Goal: Information Seeking & Learning: Learn about a topic

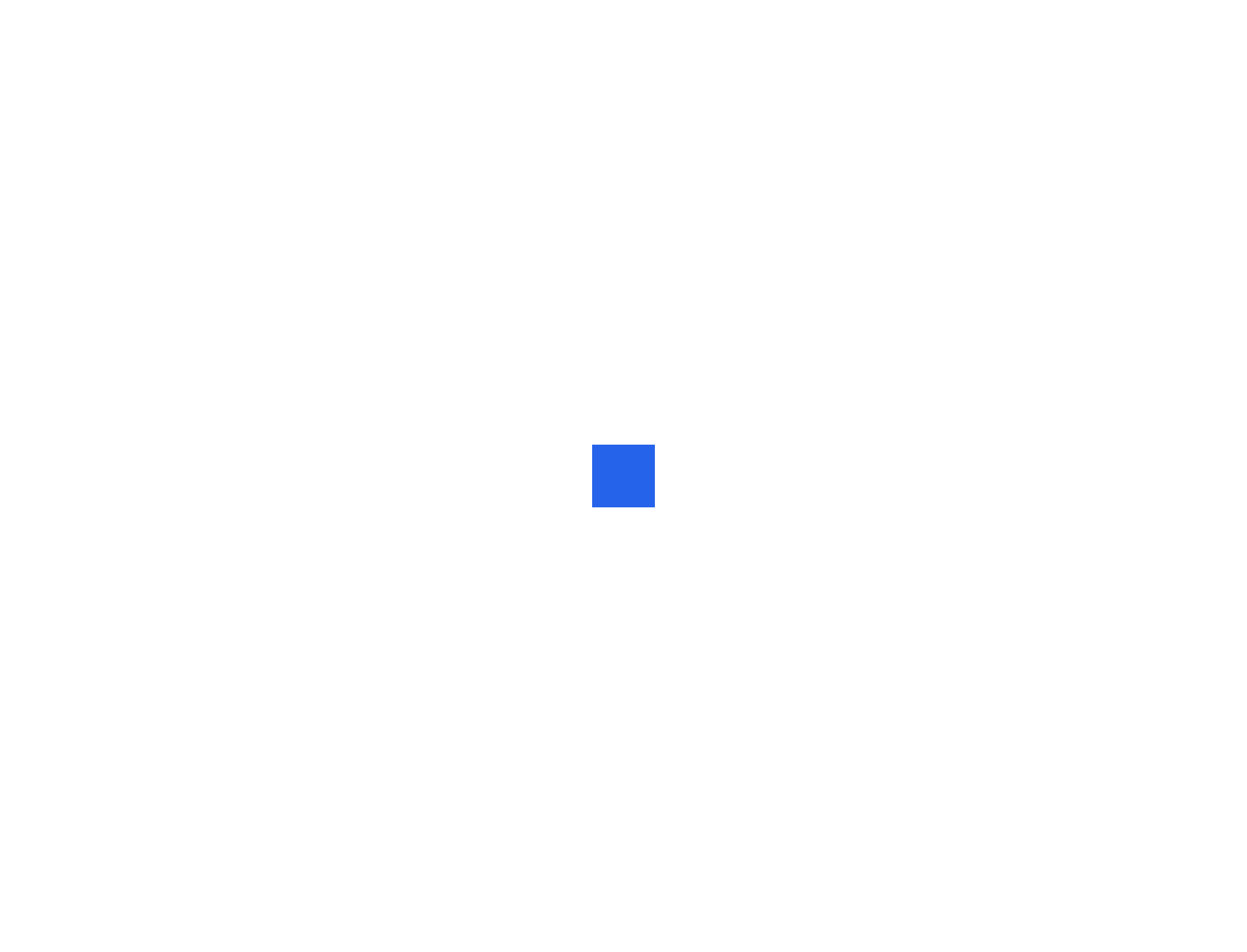
click at [272, 378] on div at bounding box center [623, 476] width 1247 height 952
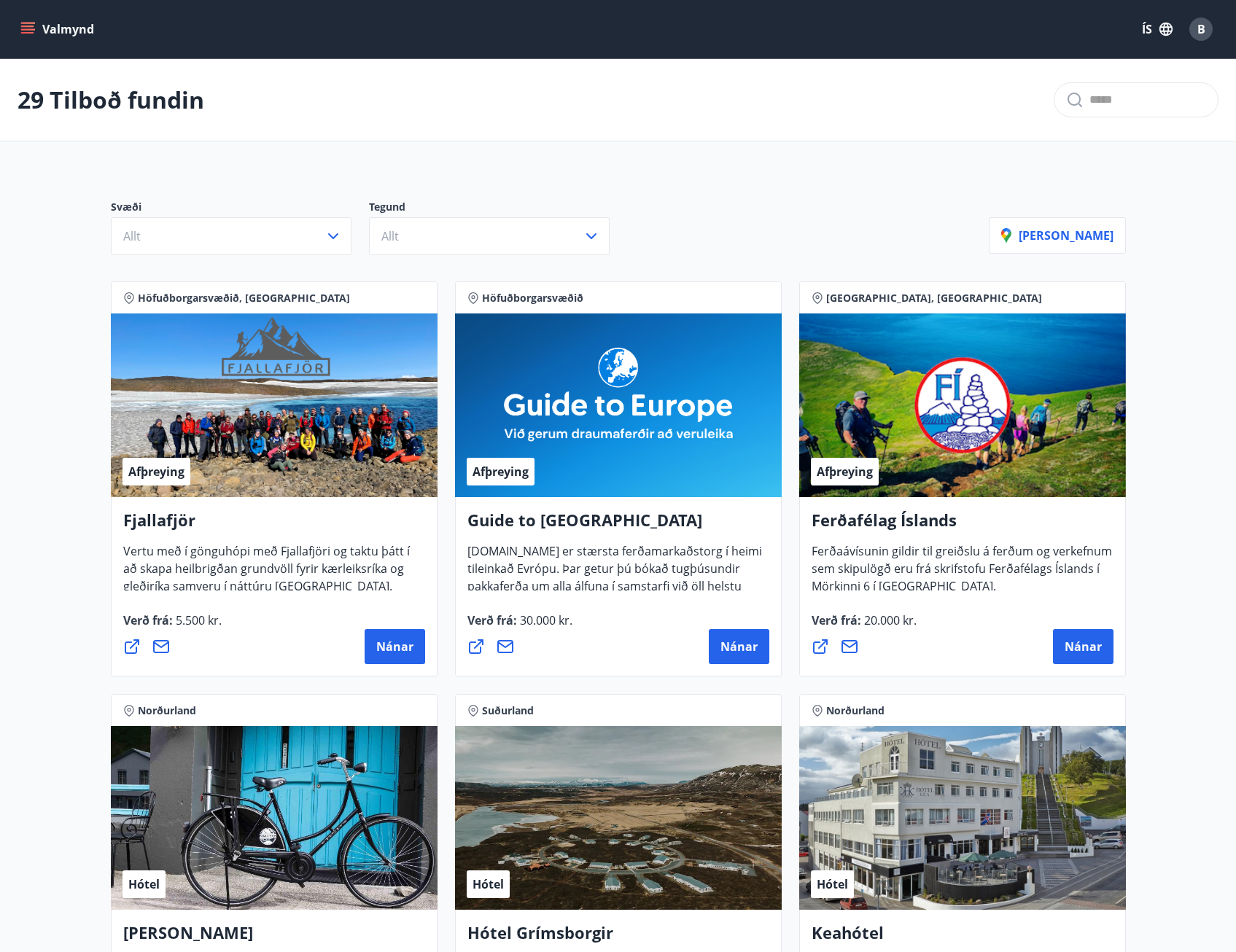
click at [41, 32] on button "Valmynd" at bounding box center [58, 29] width 82 height 26
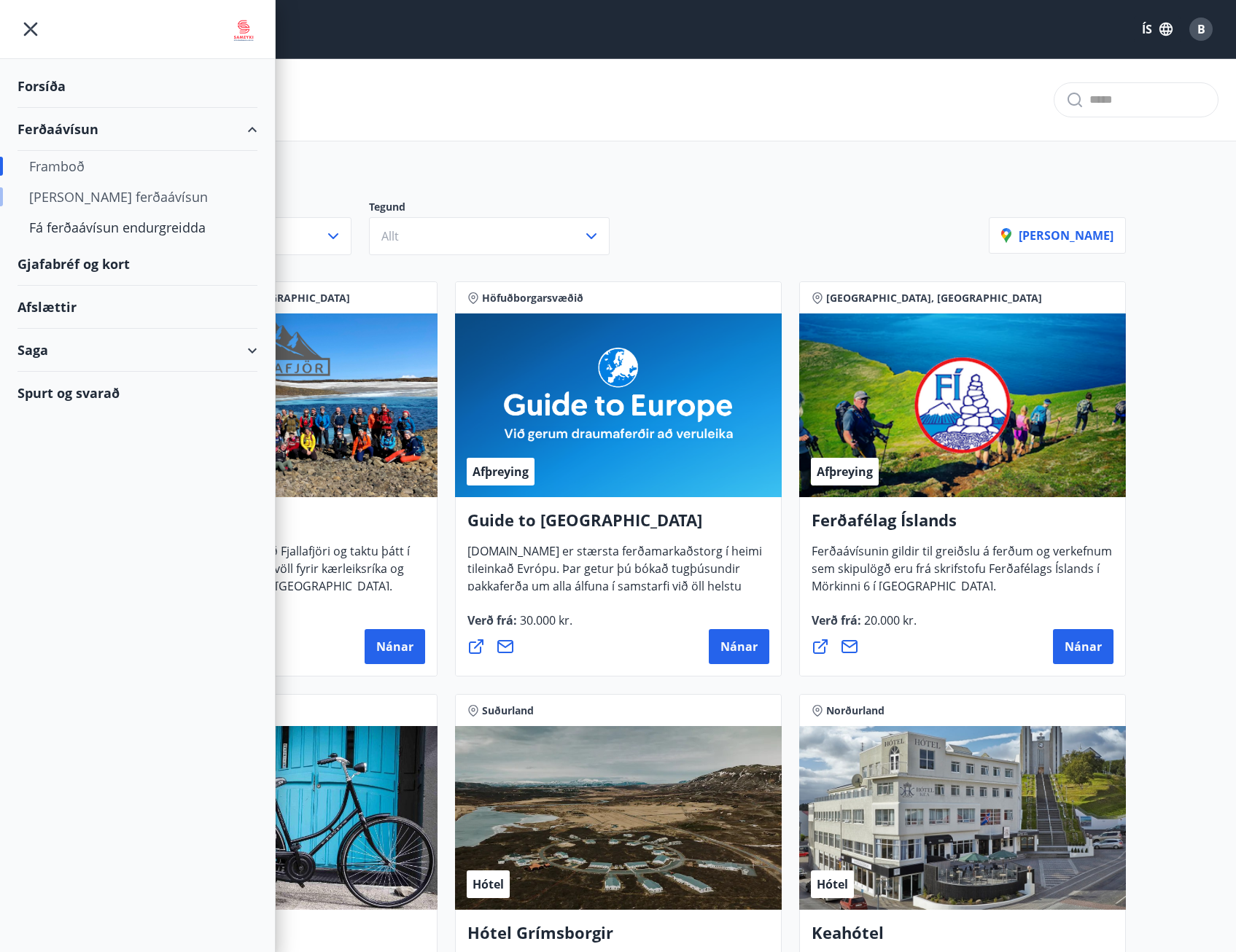
click at [87, 194] on div "[PERSON_NAME] ferðaávísun" at bounding box center [137, 196] width 217 height 31
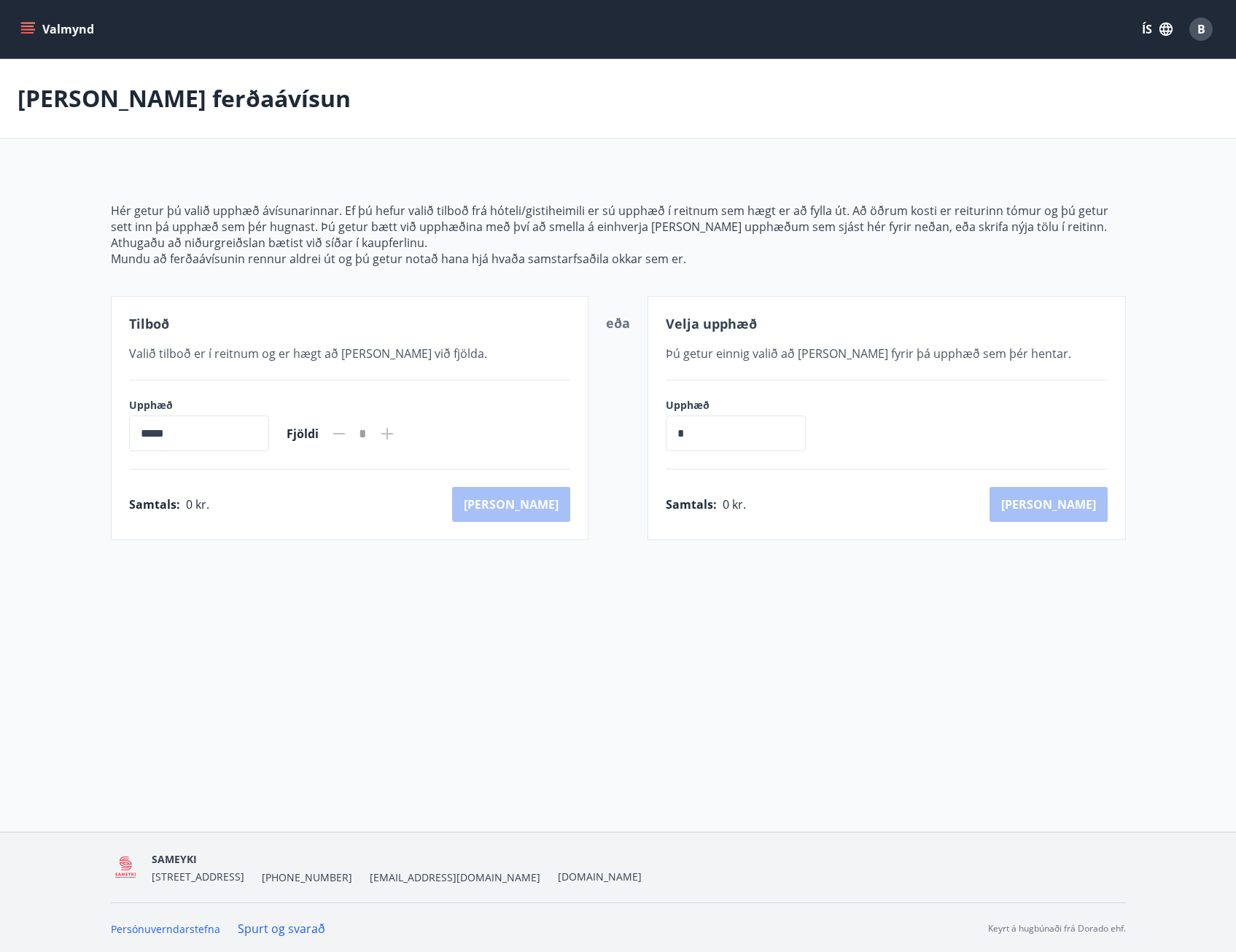
click at [36, 29] on button "Valmynd" at bounding box center [58, 29] width 82 height 26
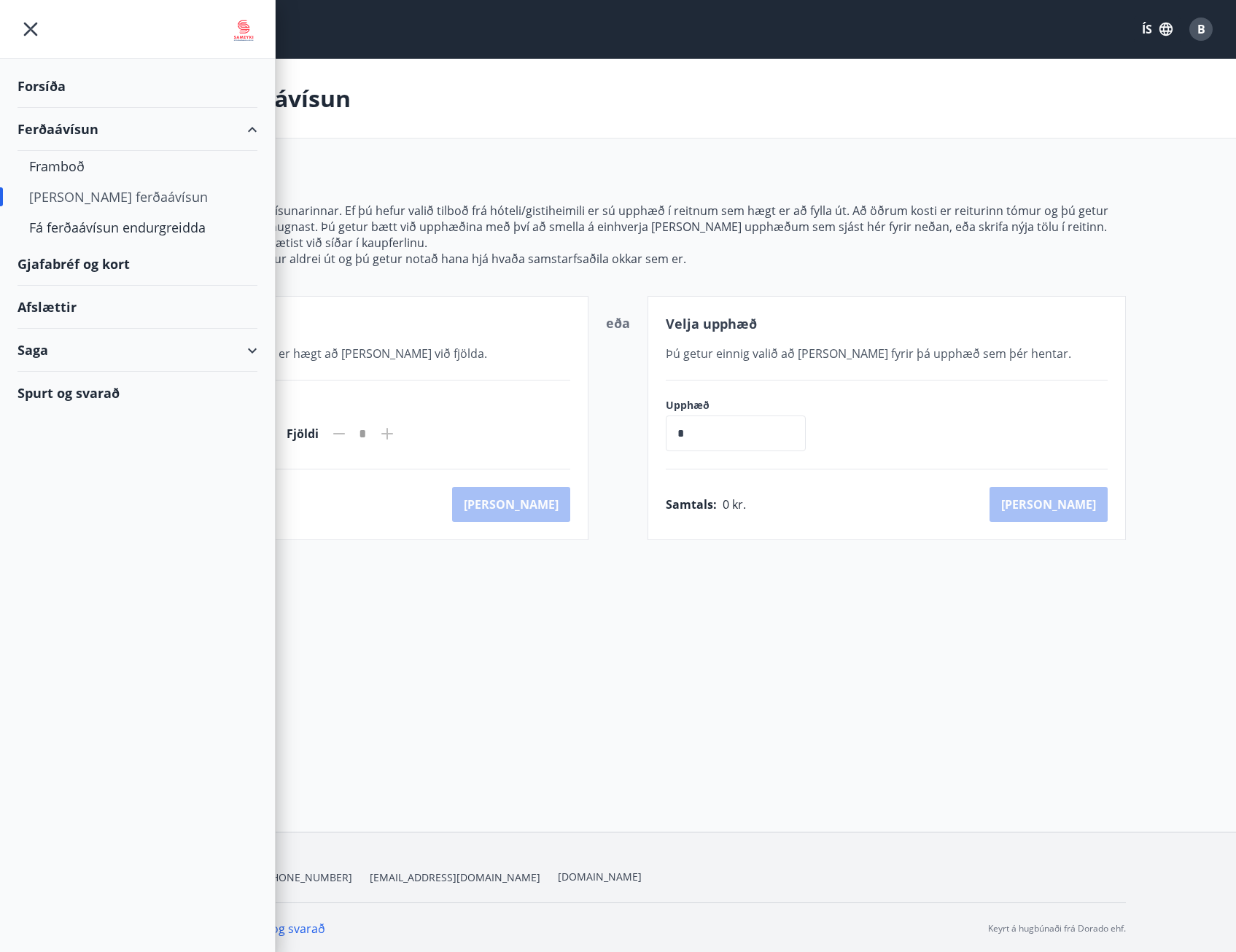
click at [61, 260] on div "Gjafabréf og kort" at bounding box center [137, 264] width 240 height 43
click at [862, 132] on div "[PERSON_NAME] ferðaávísun" at bounding box center [618, 98] width 1236 height 79
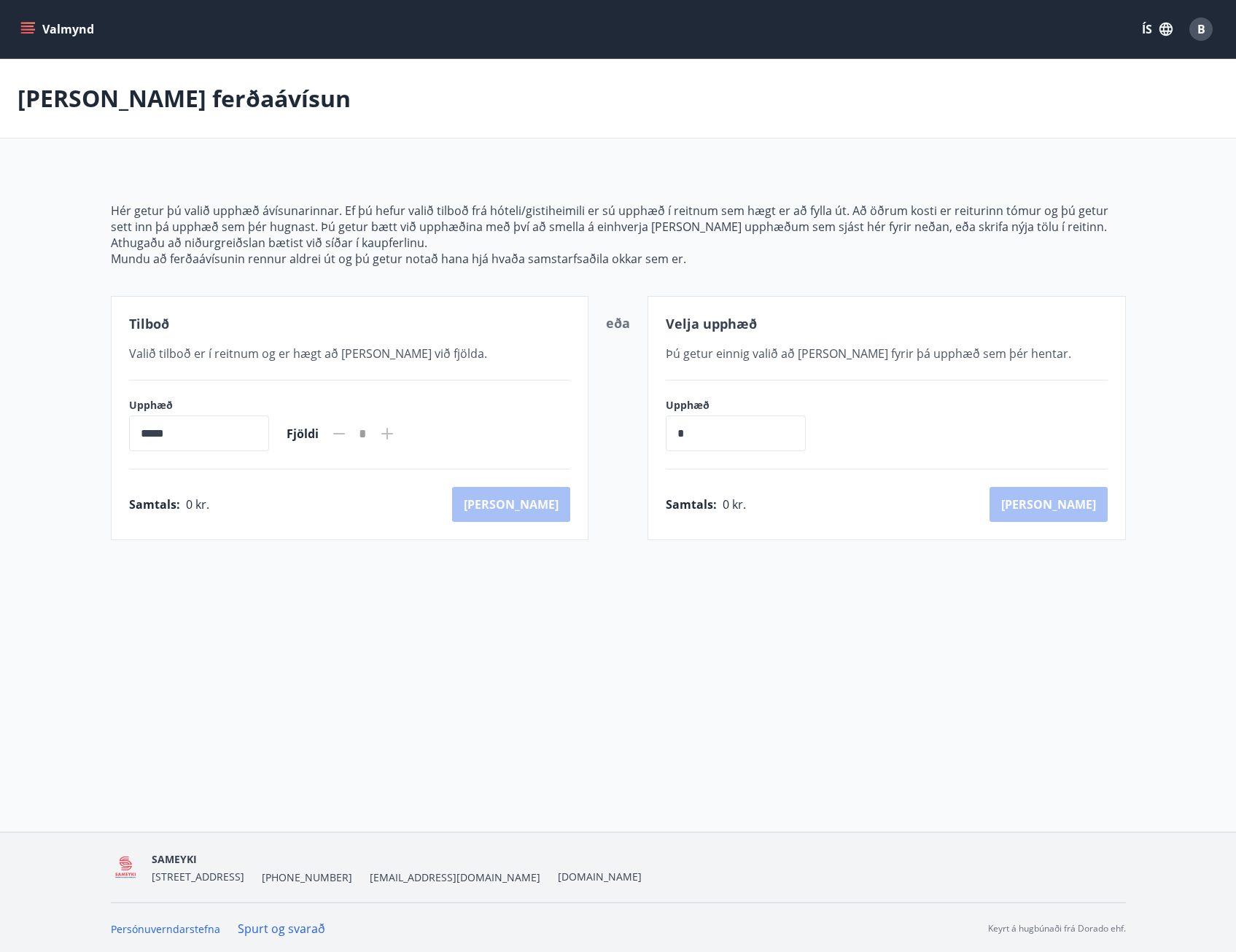
click at [37, 31] on button "Valmynd" at bounding box center [58, 29] width 82 height 26
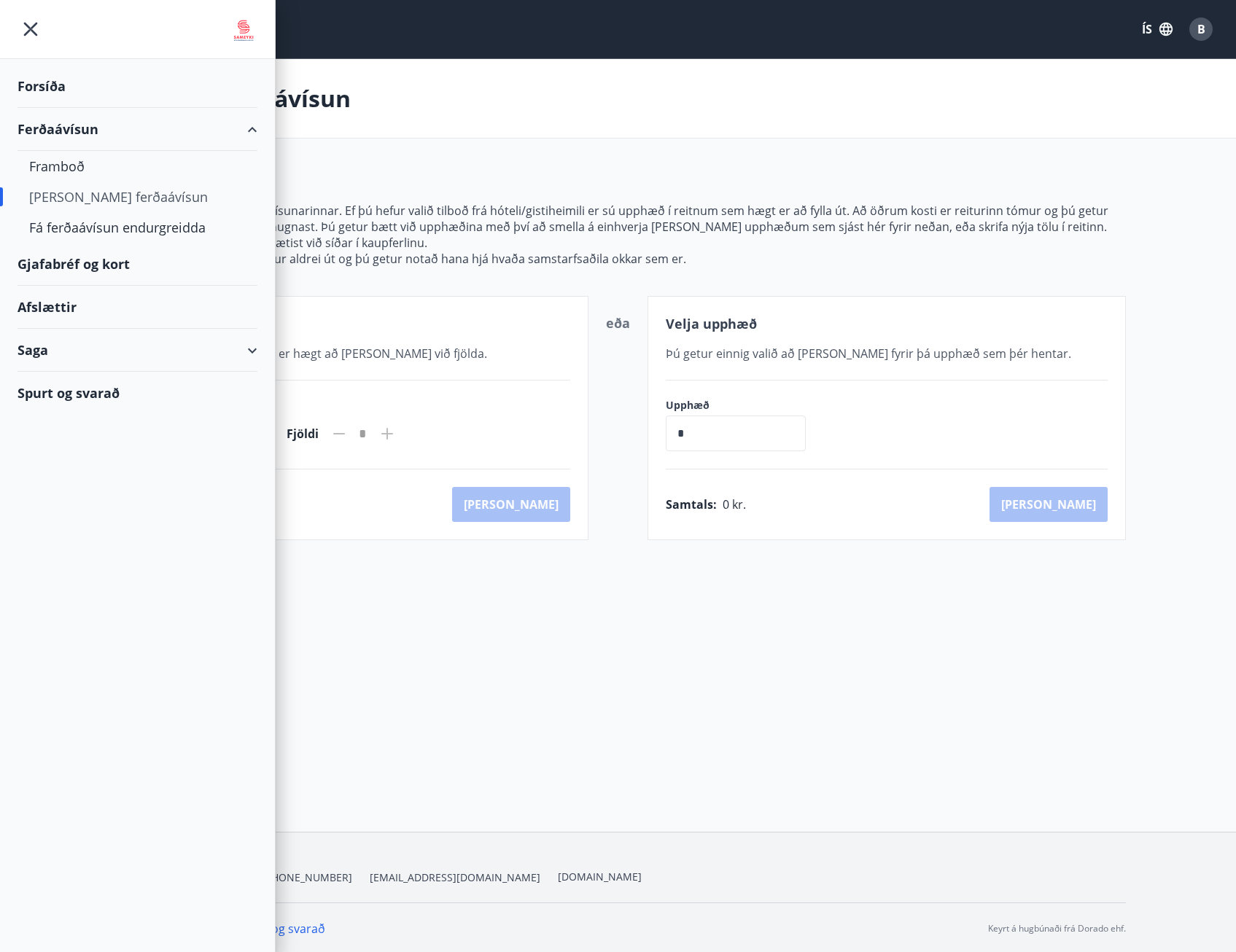
click at [53, 82] on div "Forsíða" at bounding box center [137, 86] width 240 height 43
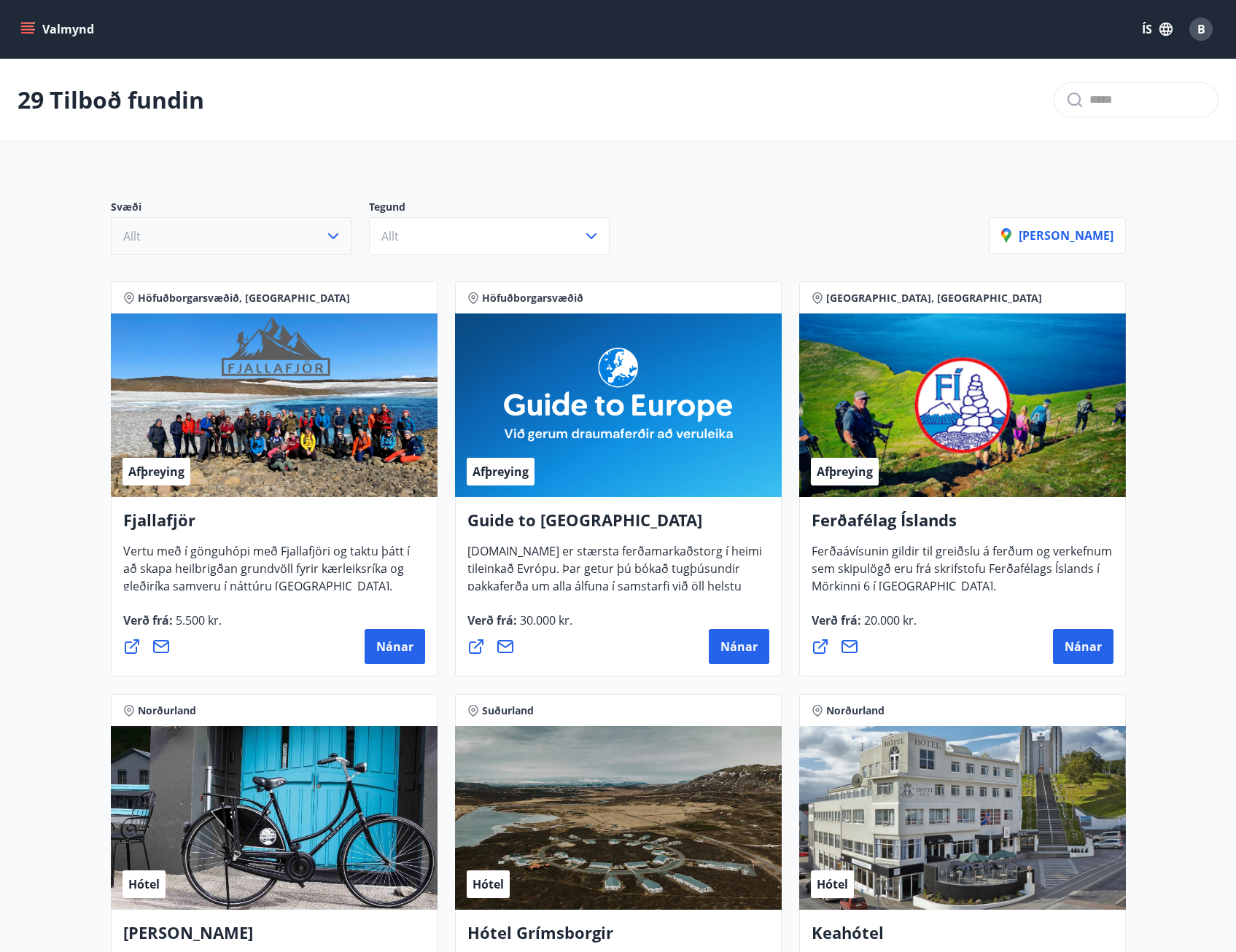
click at [334, 242] on icon "button" at bounding box center [333, 236] width 17 height 17
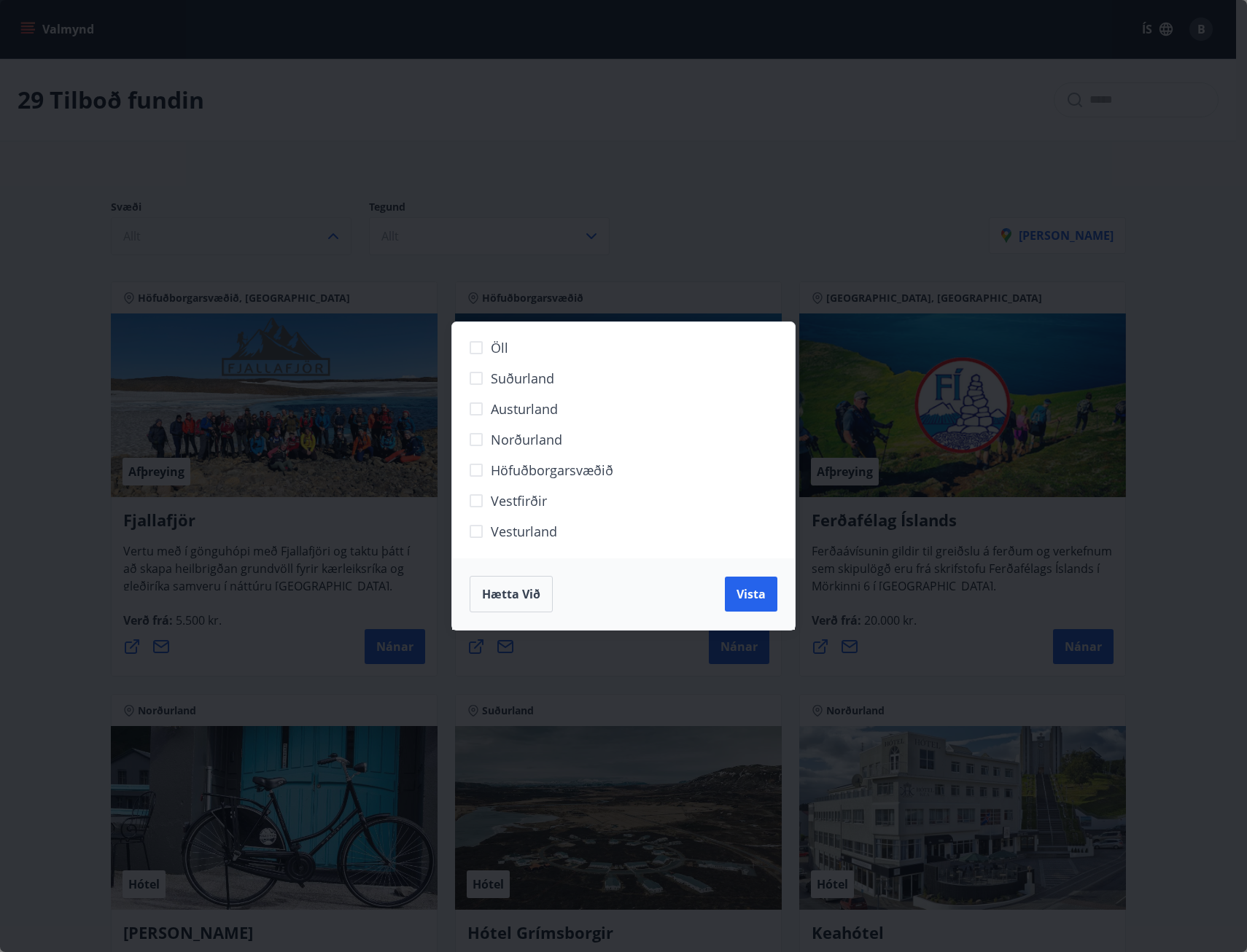
click at [497, 597] on span "Hætta við" at bounding box center [511, 593] width 58 height 16
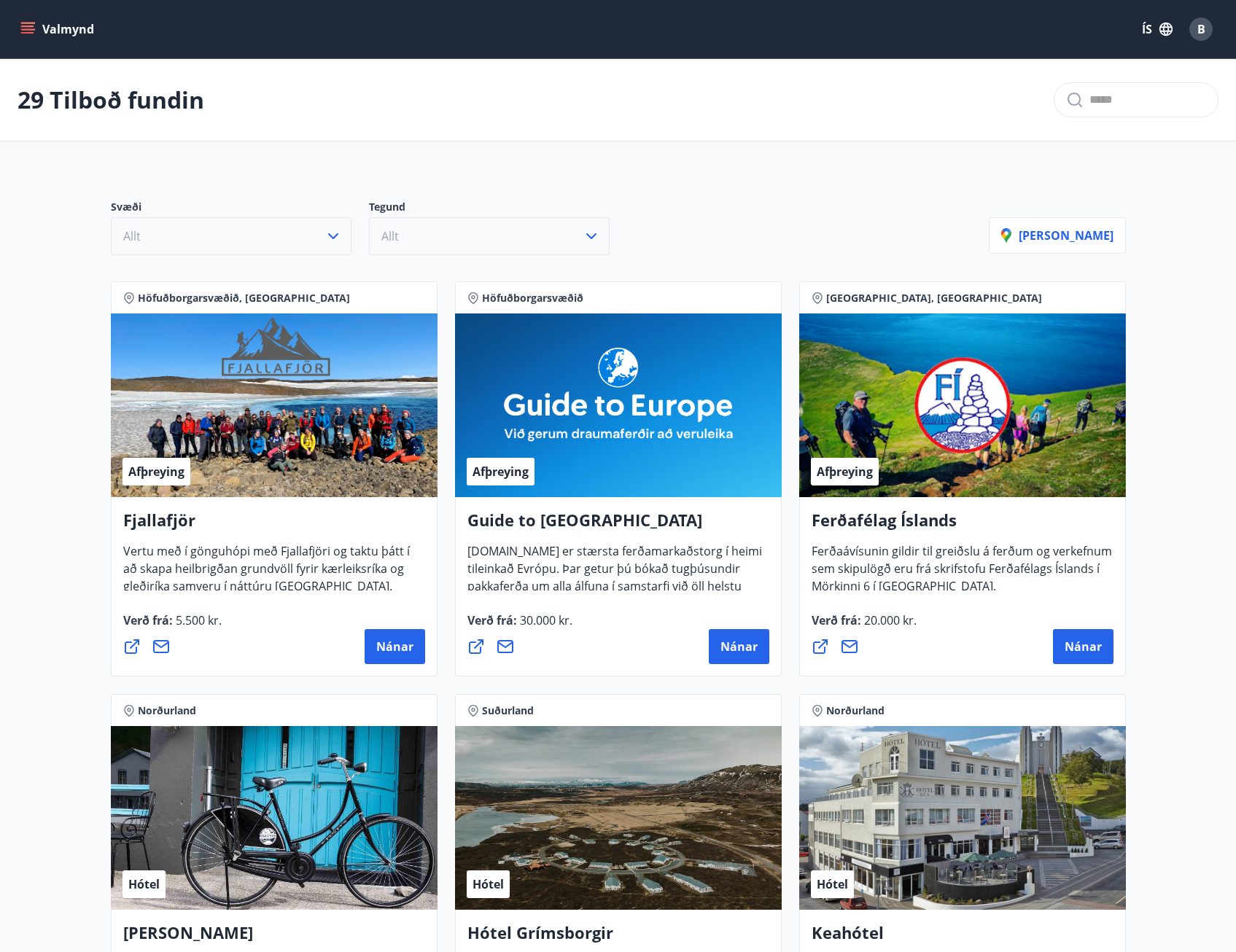
click at [470, 235] on button "Allt" at bounding box center [489, 236] width 241 height 38
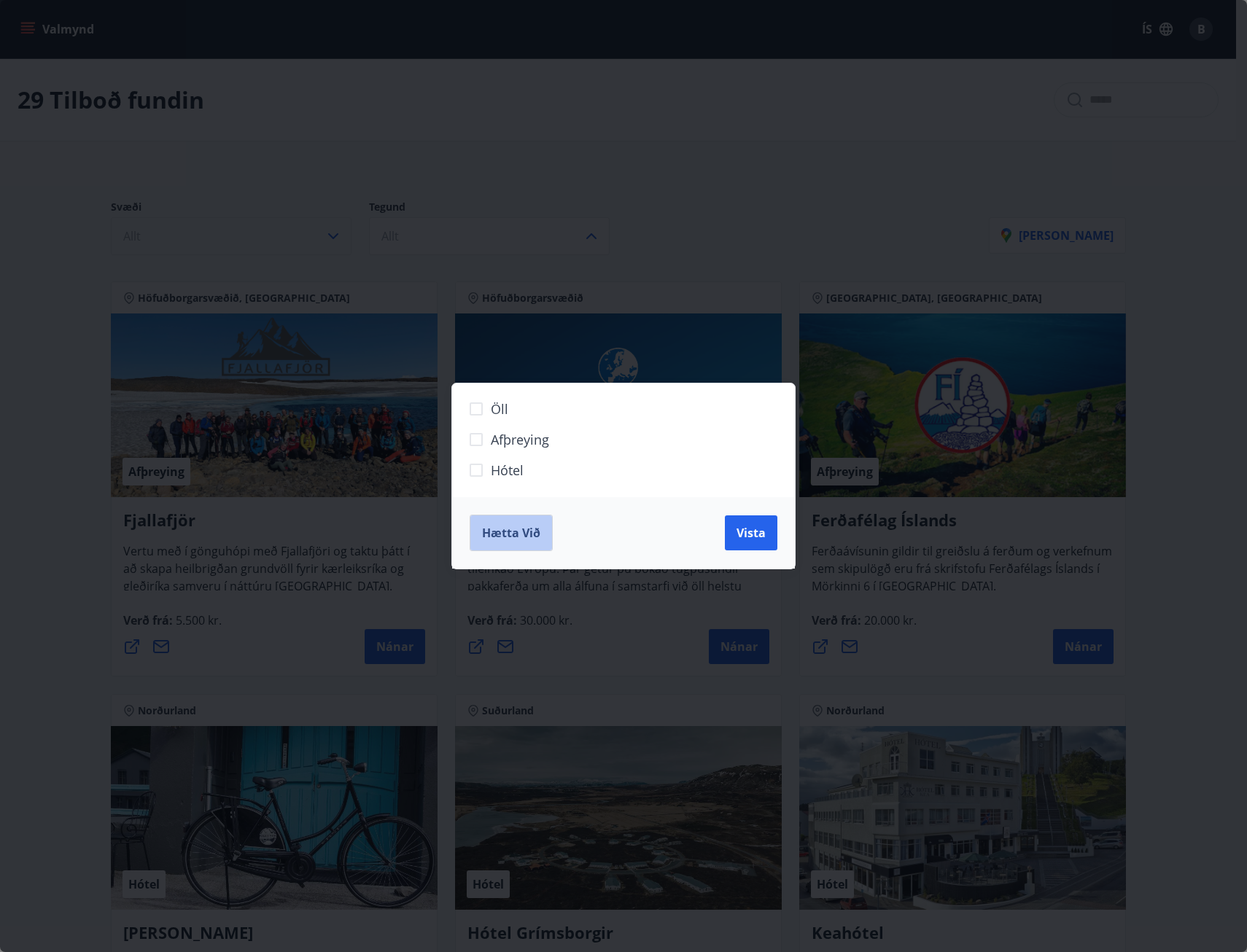
click at [524, 532] on span "Hætta við" at bounding box center [511, 532] width 58 height 16
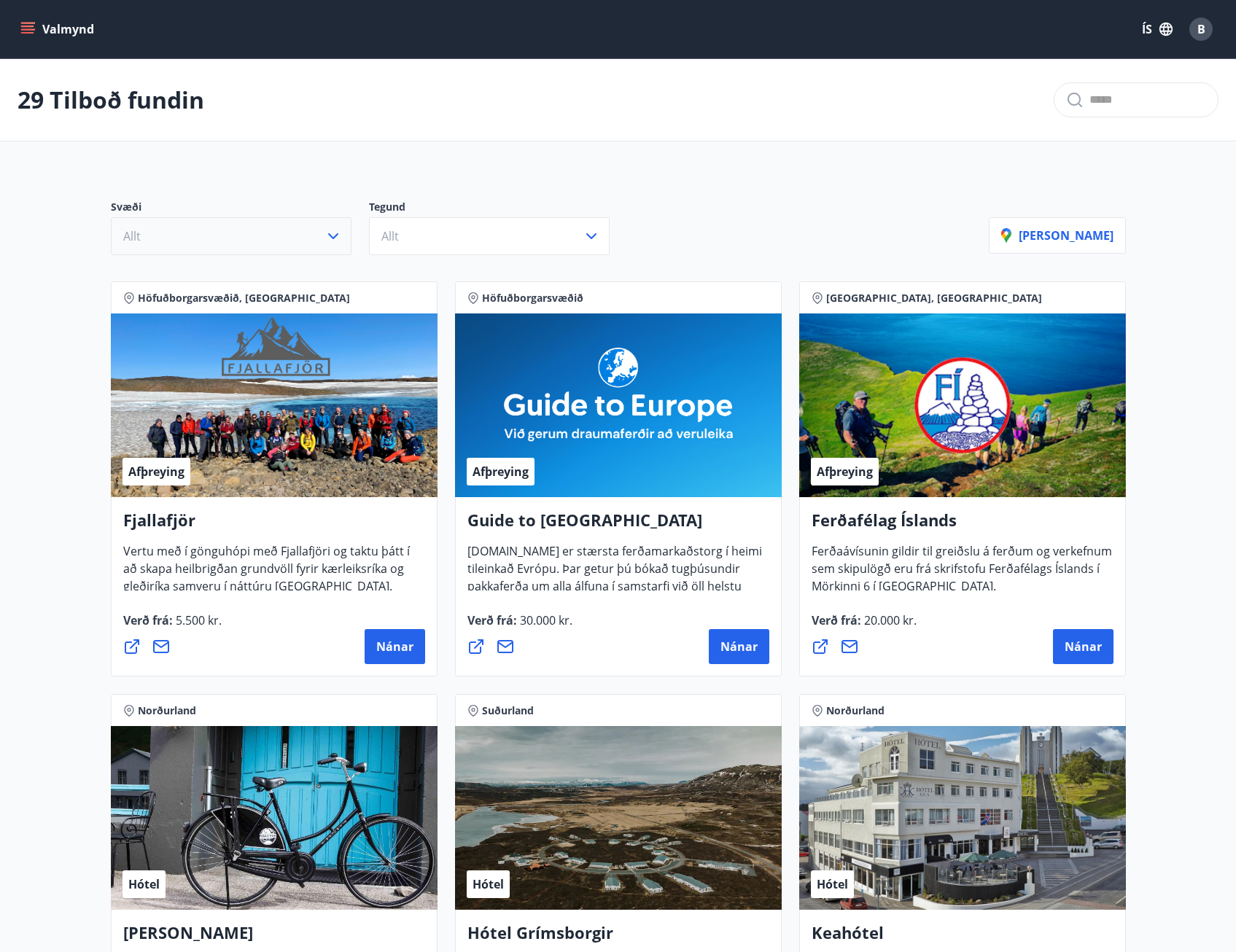
click at [35, 30] on button "Valmynd" at bounding box center [58, 29] width 82 height 26
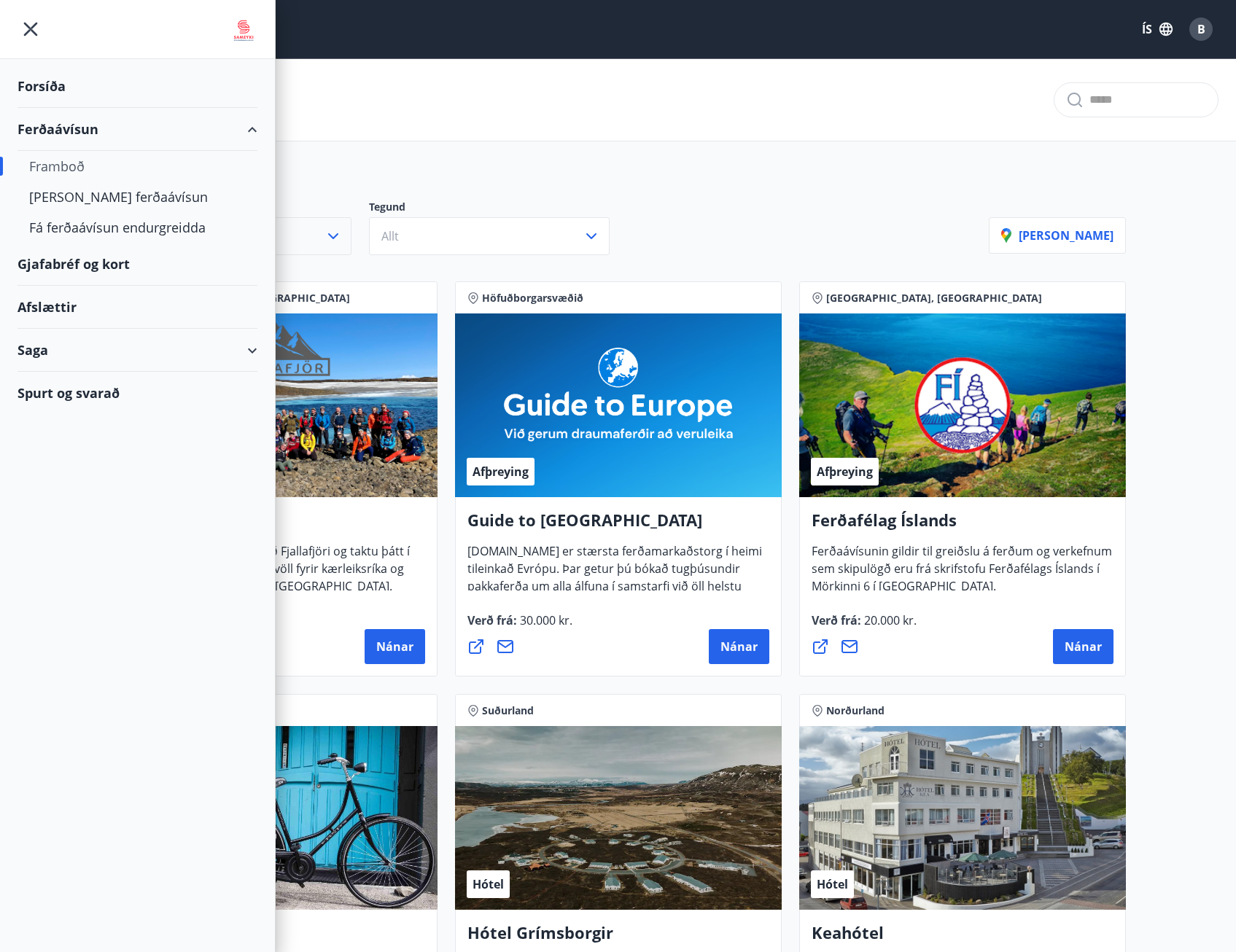
click at [248, 349] on div "Saga" at bounding box center [137, 350] width 240 height 43
click at [89, 388] on div "Ferðaávísun" at bounding box center [137, 387] width 217 height 31
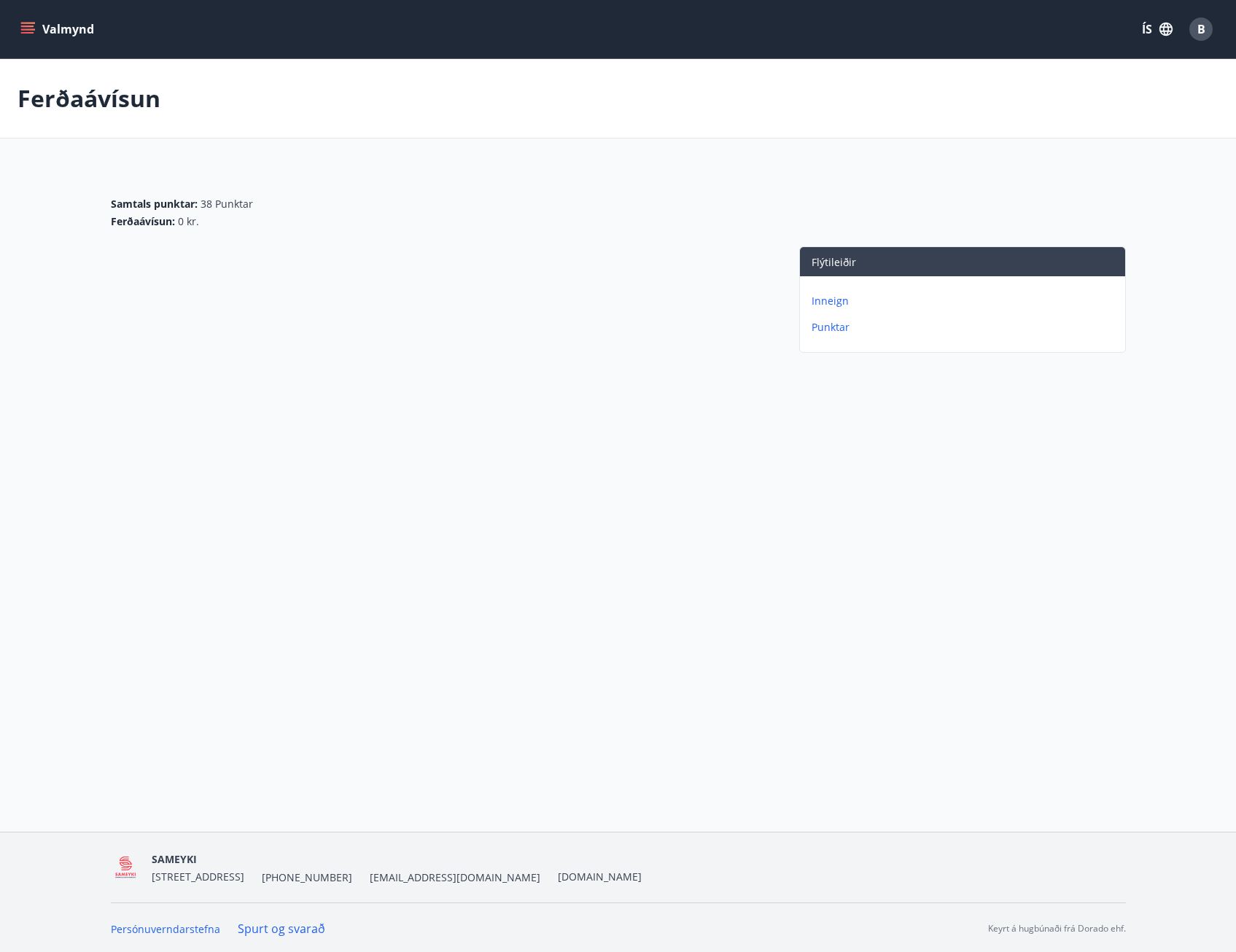
click at [840, 301] on p "Inneign" at bounding box center [965, 300] width 307 height 14
click at [29, 36] on button "Valmynd" at bounding box center [58, 29] width 82 height 26
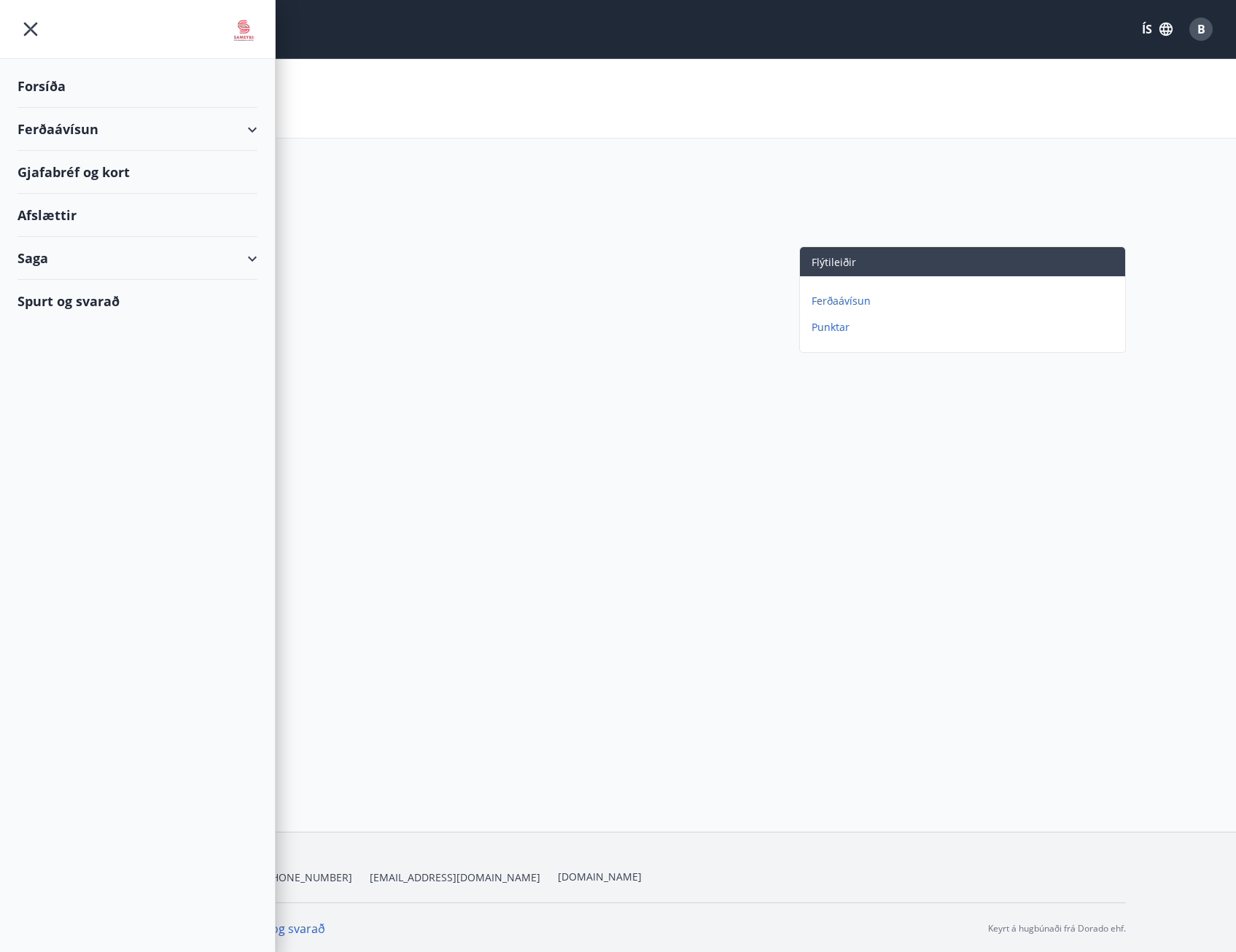
click at [250, 257] on div "Saga" at bounding box center [137, 258] width 240 height 43
click at [67, 295] on div "Ferðaávísun" at bounding box center [137, 295] width 217 height 31
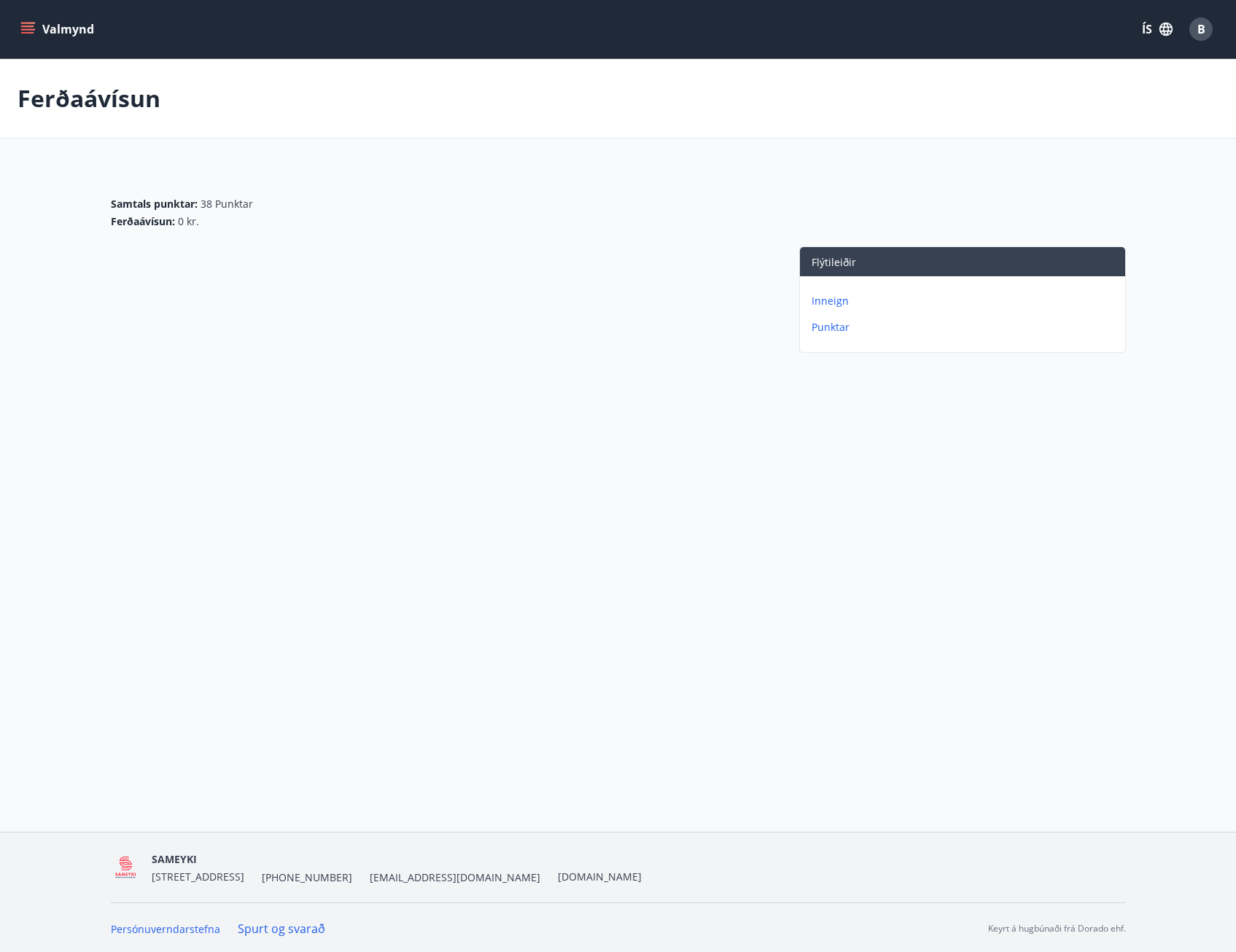
click at [842, 301] on p "Inneign" at bounding box center [965, 300] width 307 height 14
click at [829, 331] on p "Punktar" at bounding box center [965, 327] width 307 height 14
click at [31, 37] on button "Valmynd" at bounding box center [58, 29] width 82 height 26
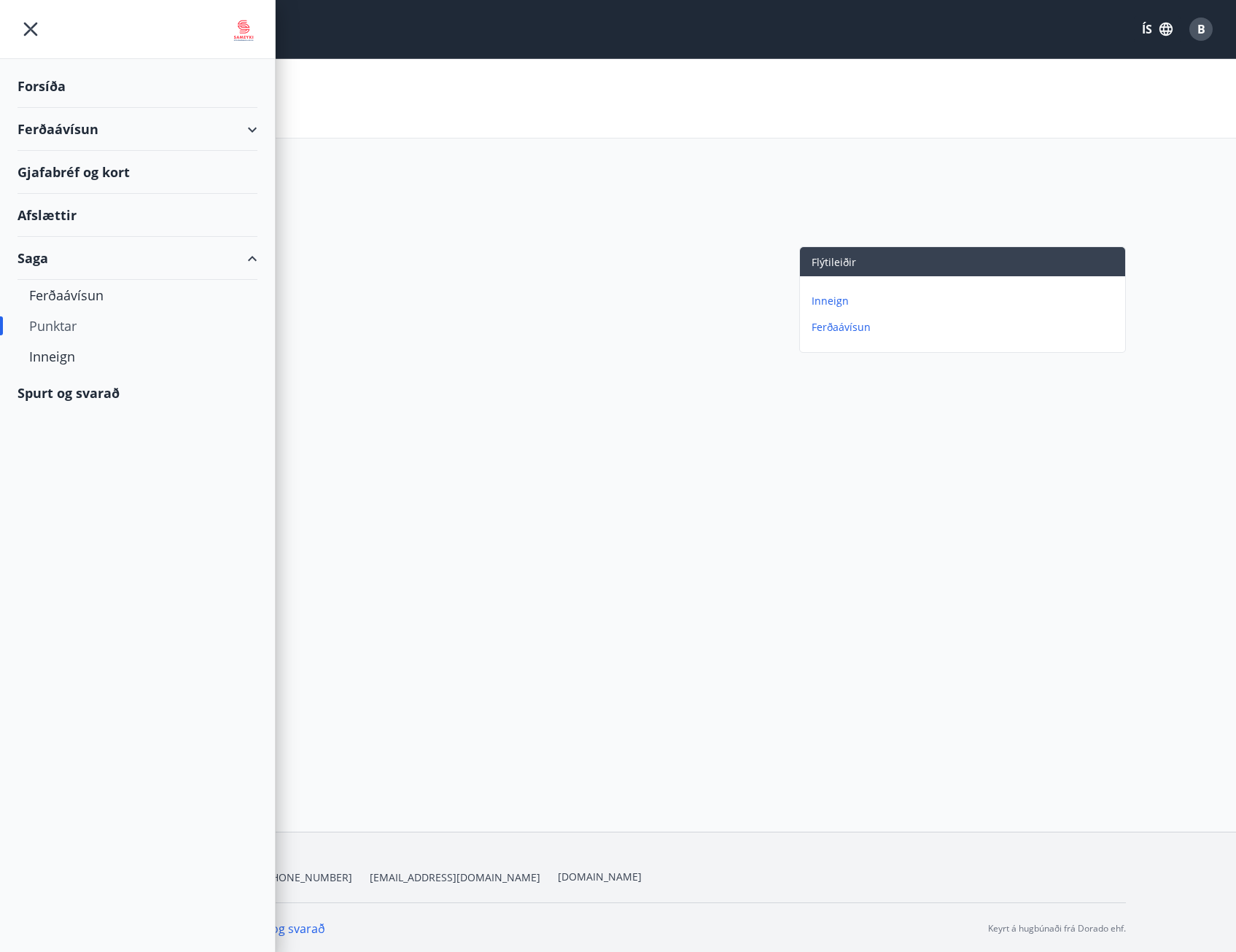
click at [93, 396] on div "Spurt og svarað" at bounding box center [137, 393] width 240 height 42
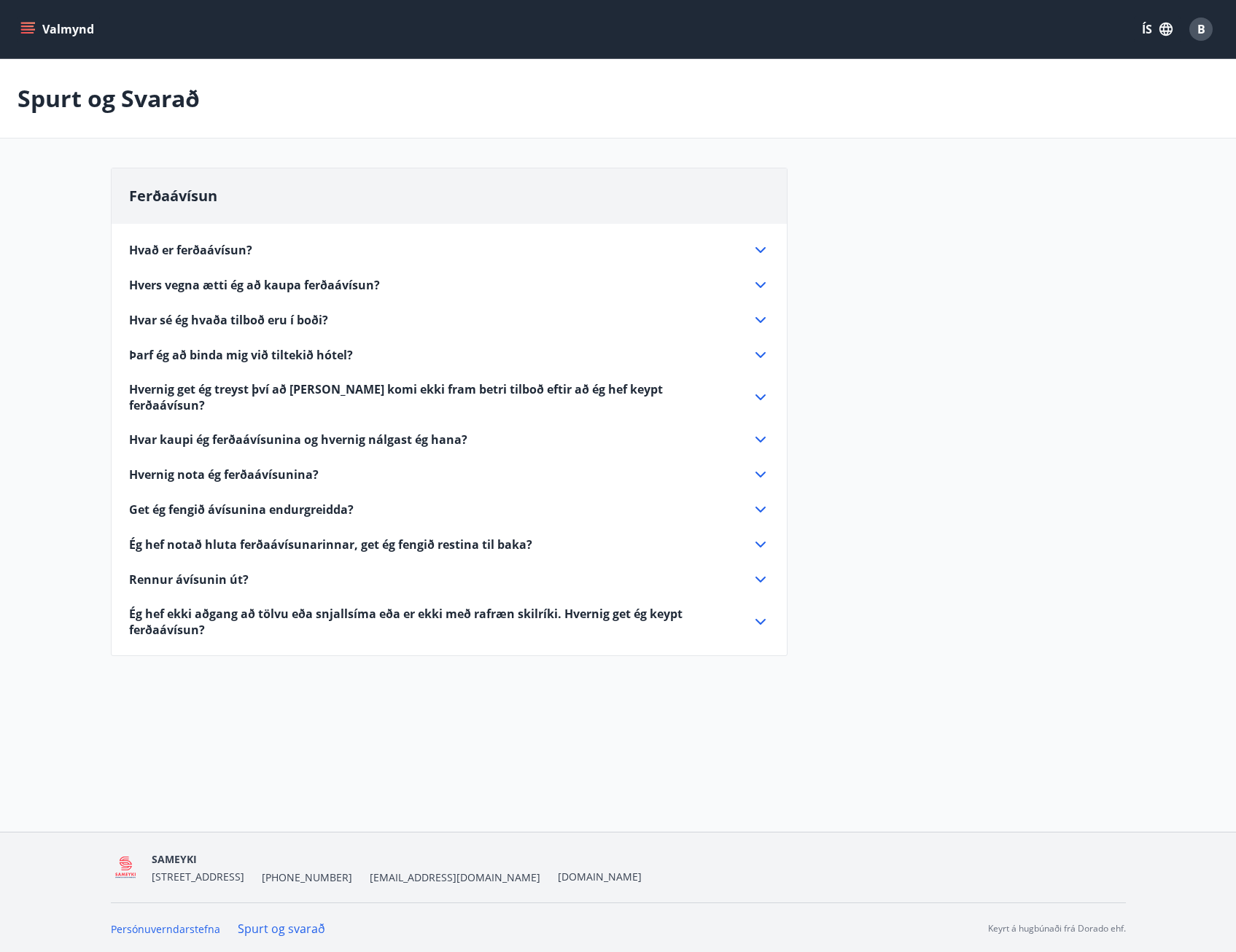
click at [232, 243] on span "Hvað er ferðaávísun?" at bounding box center [190, 250] width 123 height 16
